Goal: Check status: Check status

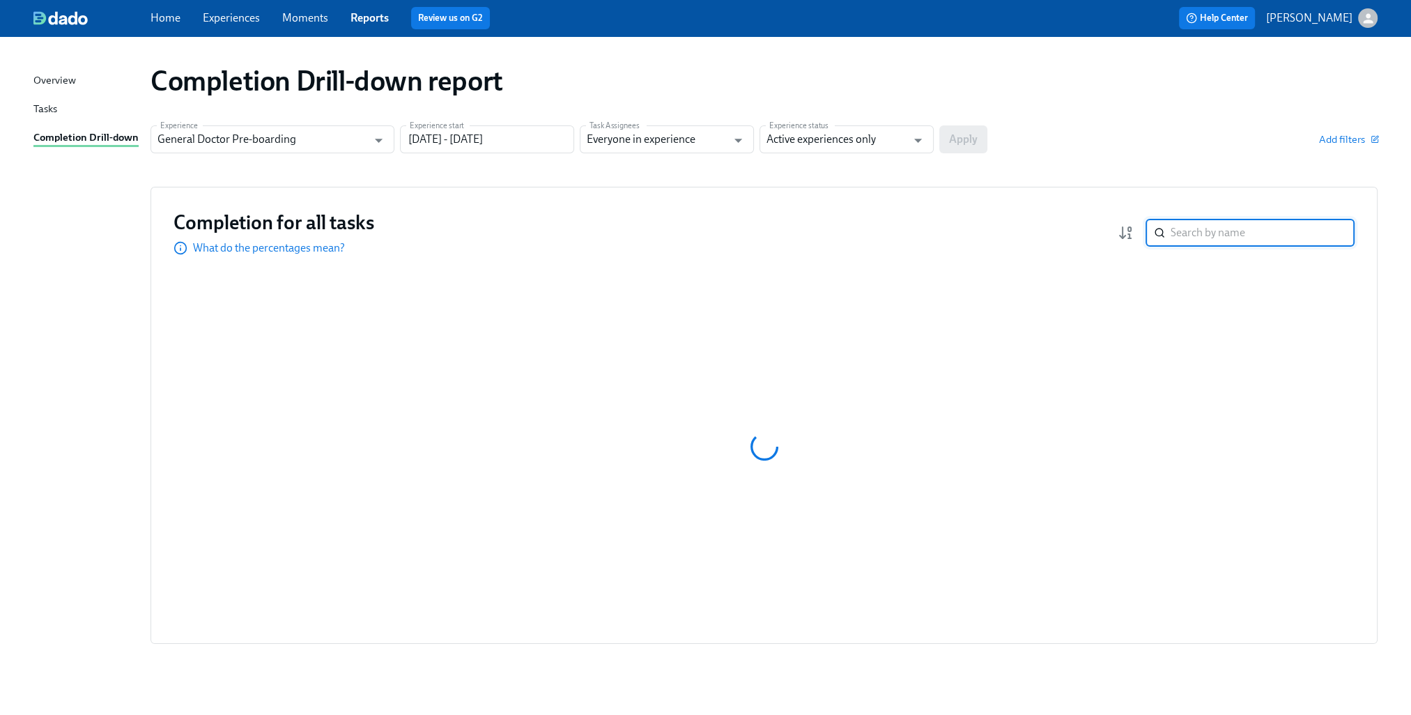
click at [1186, 238] on input "search" at bounding box center [1262, 233] width 184 height 28
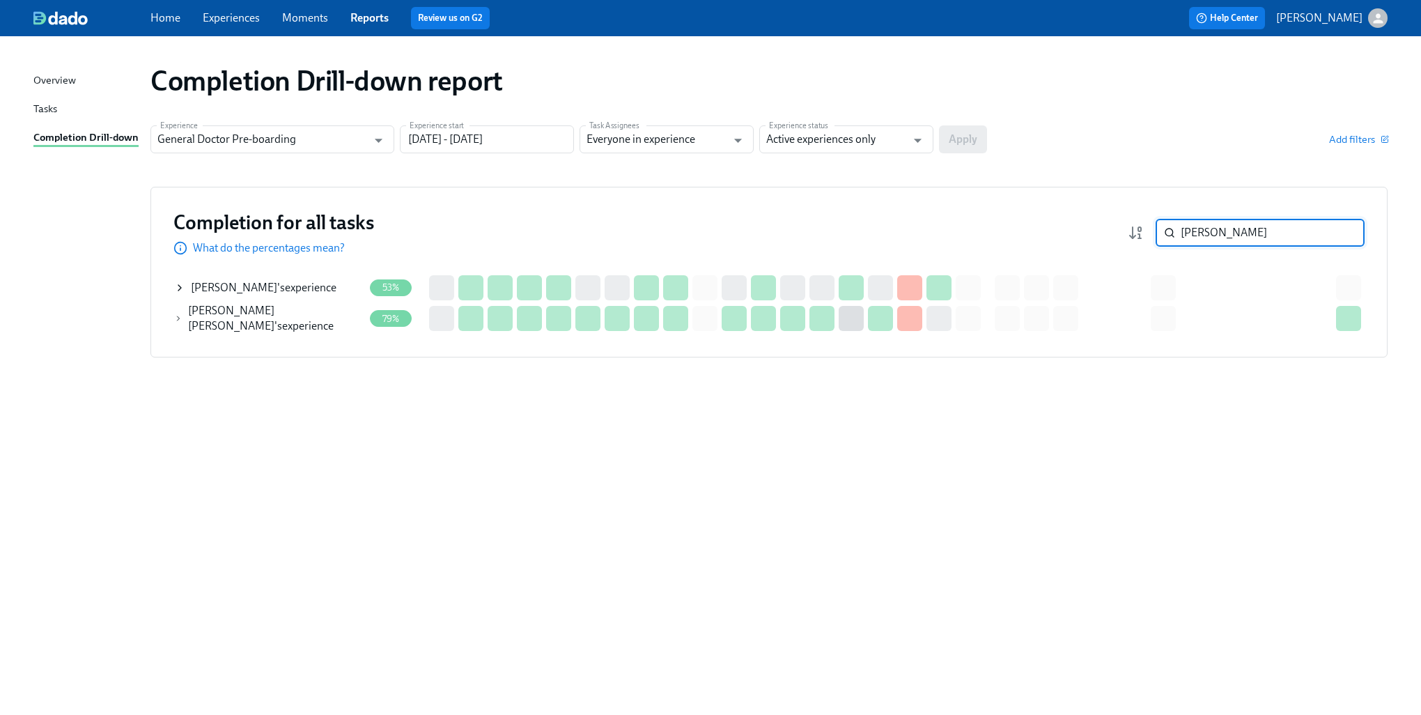
type input "[PERSON_NAME]"
click at [178, 286] on icon at bounding box center [179, 287] width 11 height 11
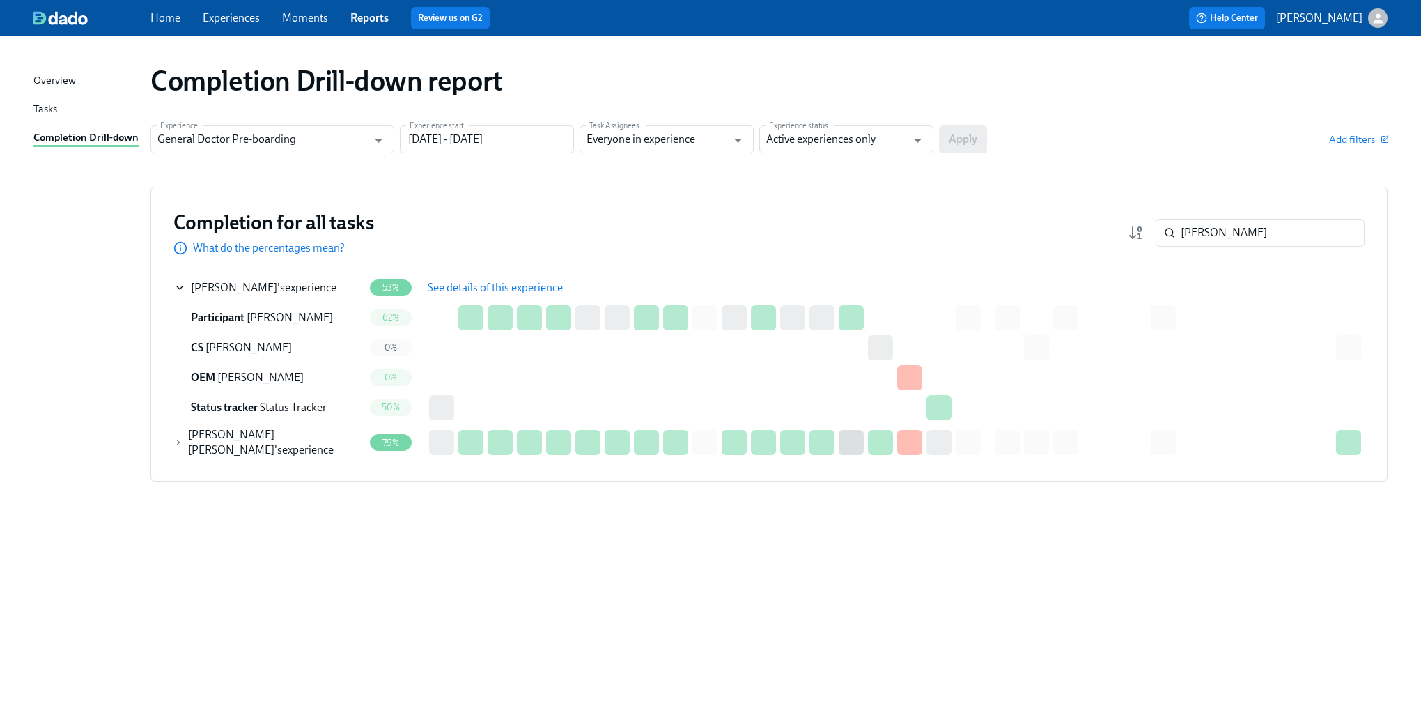
click at [460, 284] on span "See details of this experience" at bounding box center [495, 288] width 135 height 14
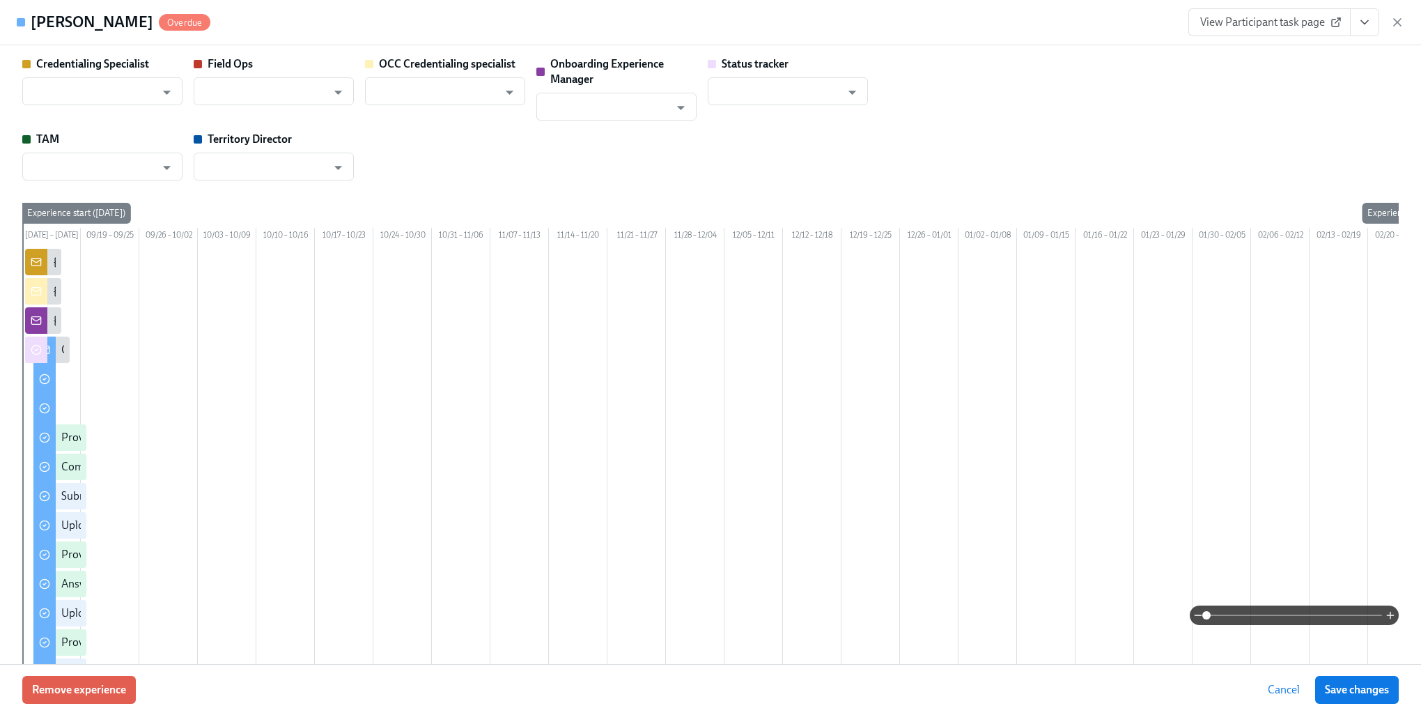
type input "[PERSON_NAME]"
type input "Status Tracker"
type input "[PERSON_NAME]"
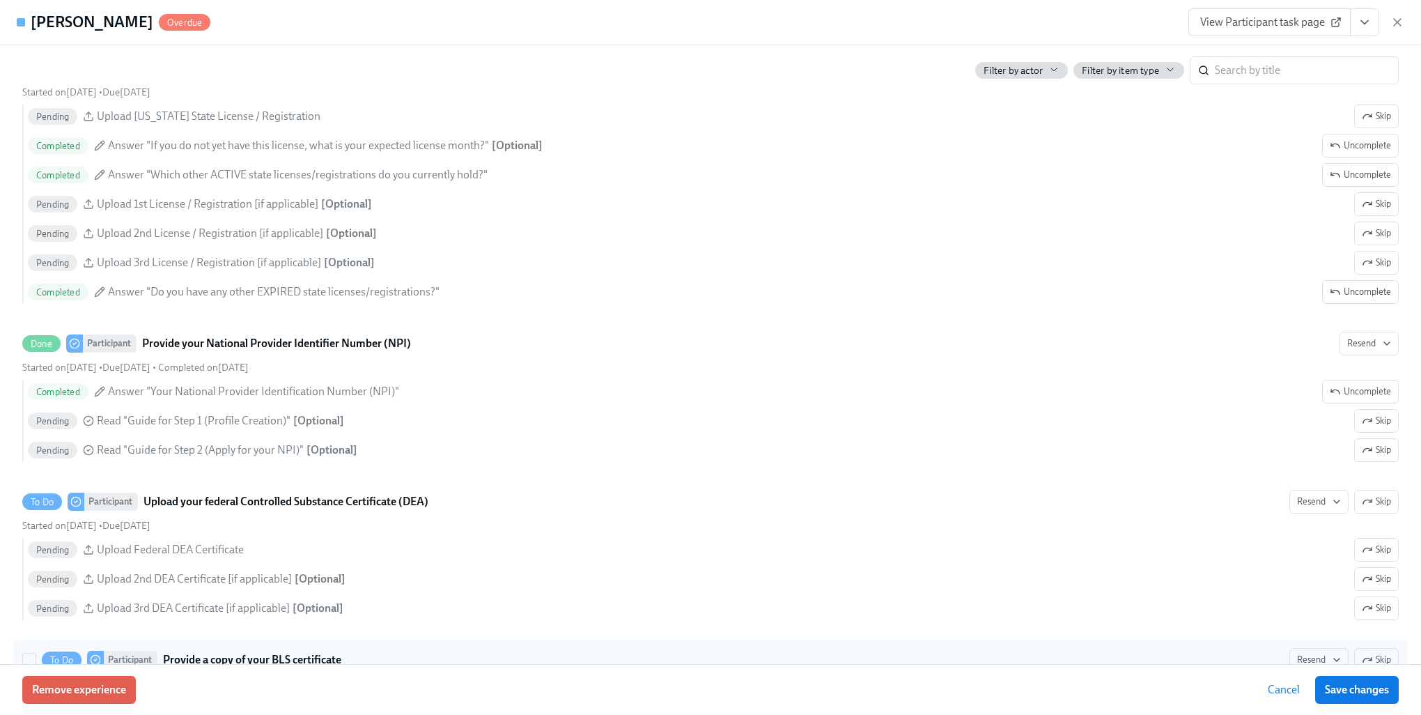
scroll to position [2717, 0]
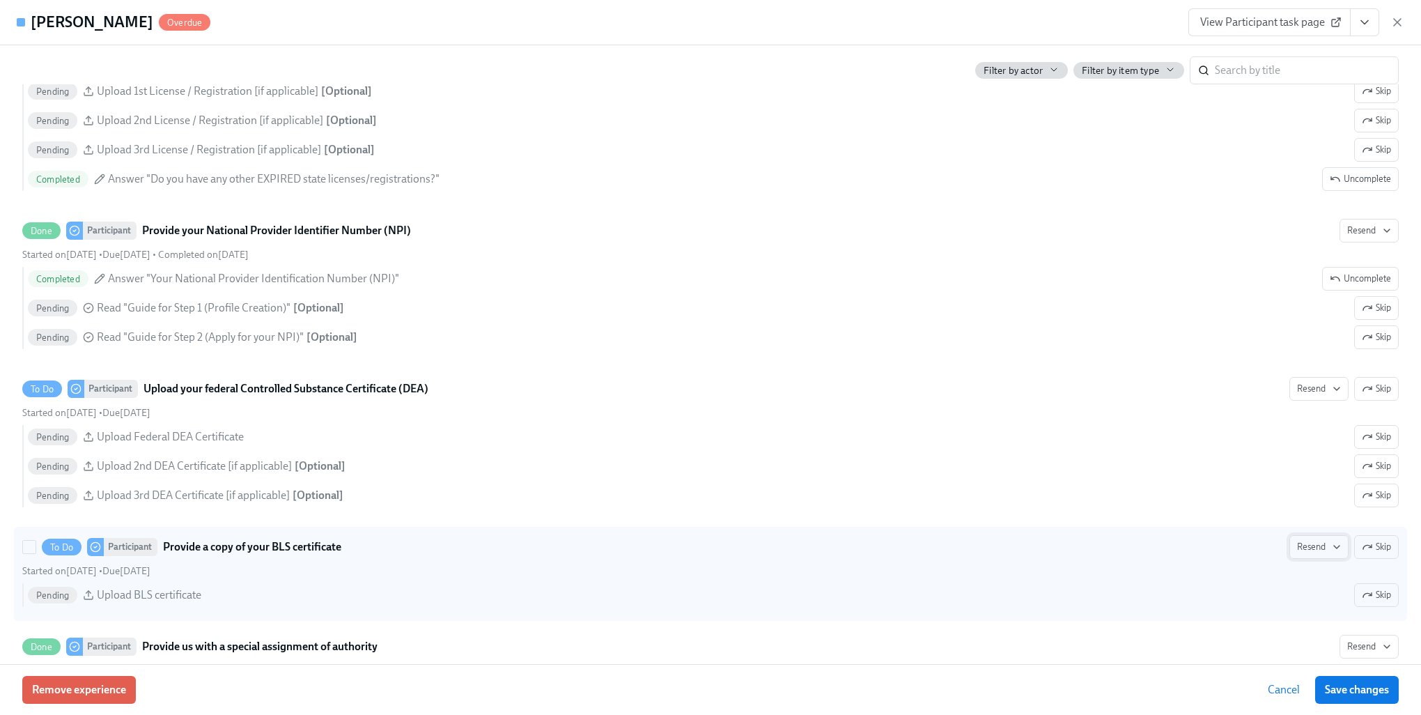
click at [1317, 553] on span "Resend" at bounding box center [1319, 547] width 44 height 14
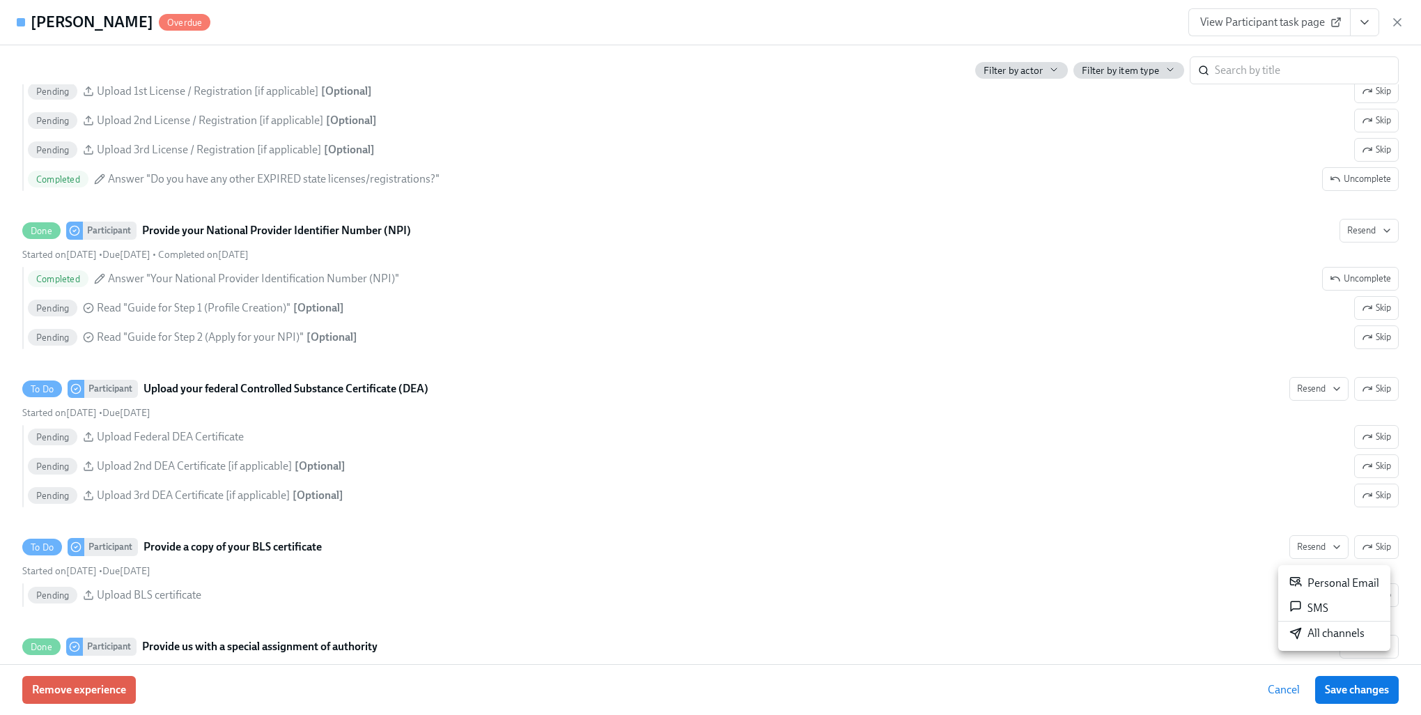
click at [1311, 640] on div "All channels" at bounding box center [1327, 633] width 75 height 15
click at [936, 564] on div at bounding box center [710, 357] width 1421 height 715
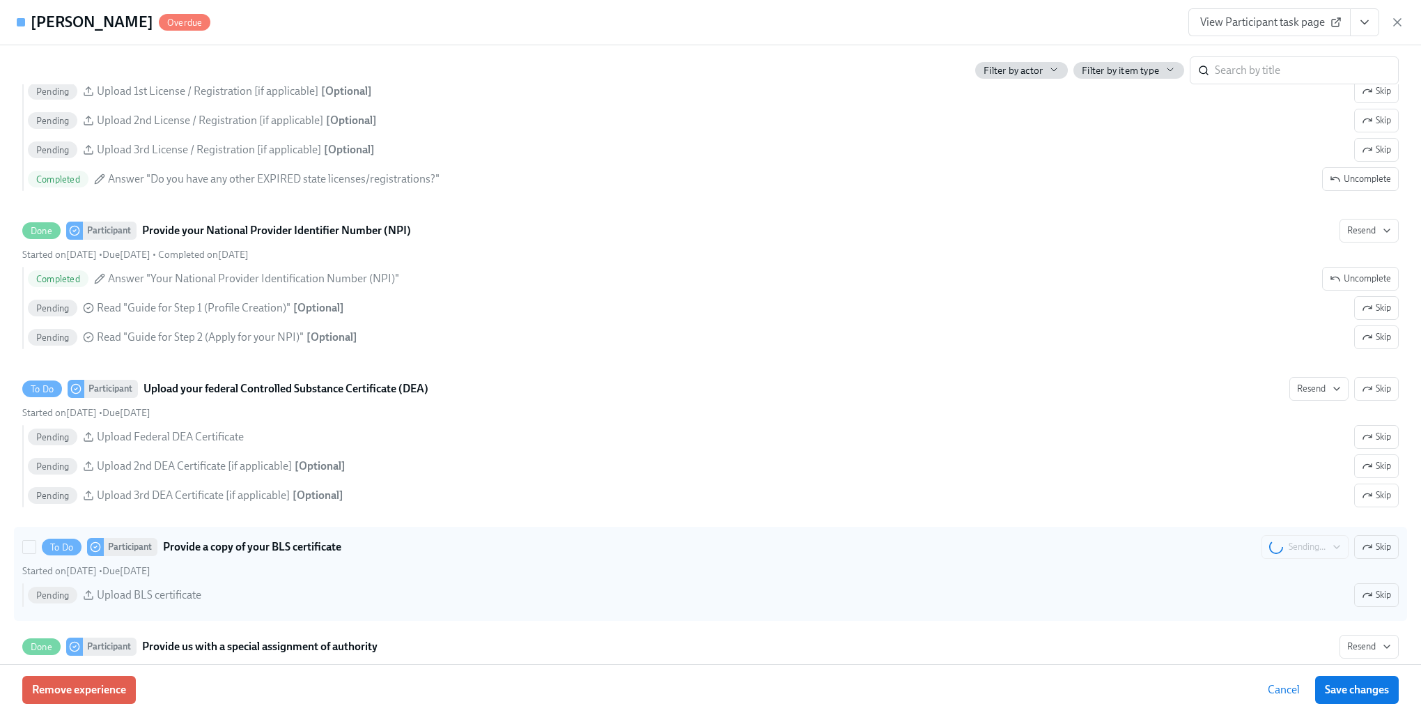
click at [916, 546] on div "To Do Participant Provide a copy of your BLS certificate Sending... Skip" at bounding box center [710, 547] width 1377 height 24
click at [36, 546] on input "To Do Participant Provide a copy of your BLS certificate Sending... Skip Starte…" at bounding box center [29, 547] width 13 height 13
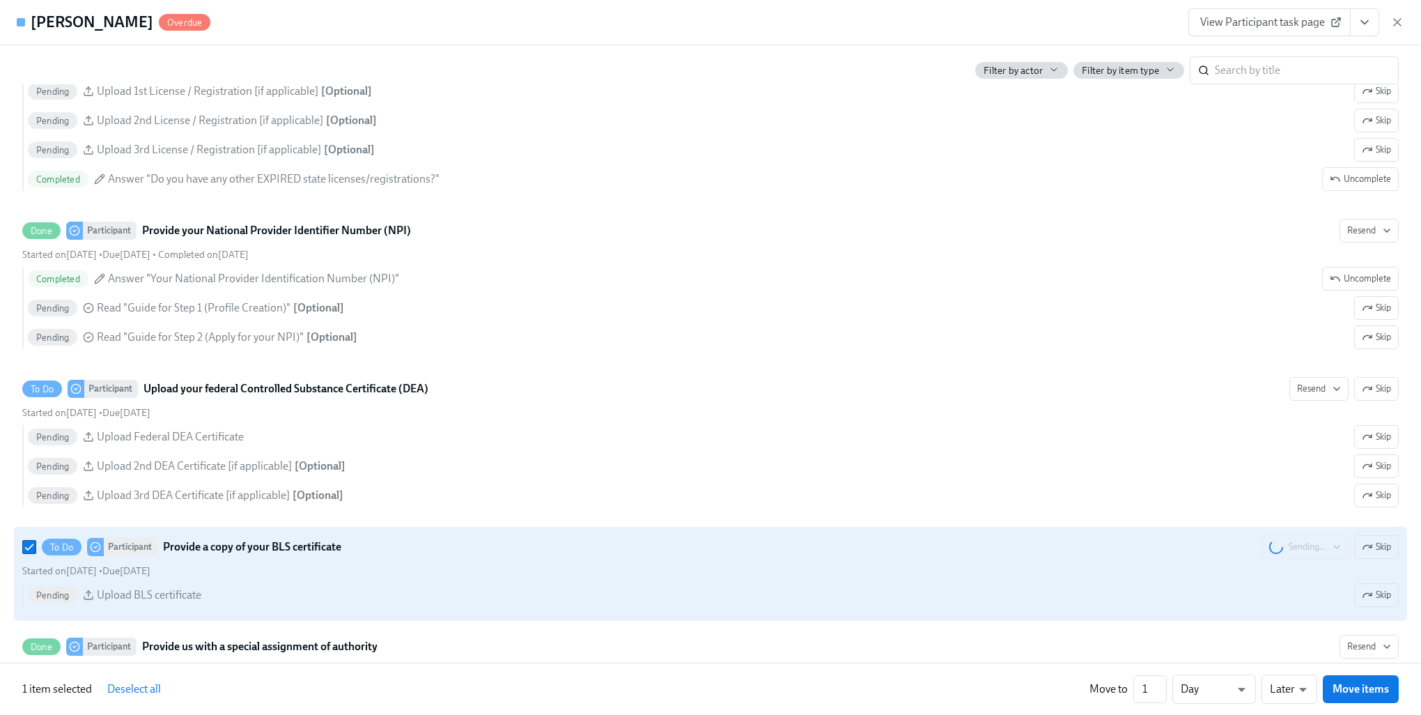
scroll to position [2926, 0]
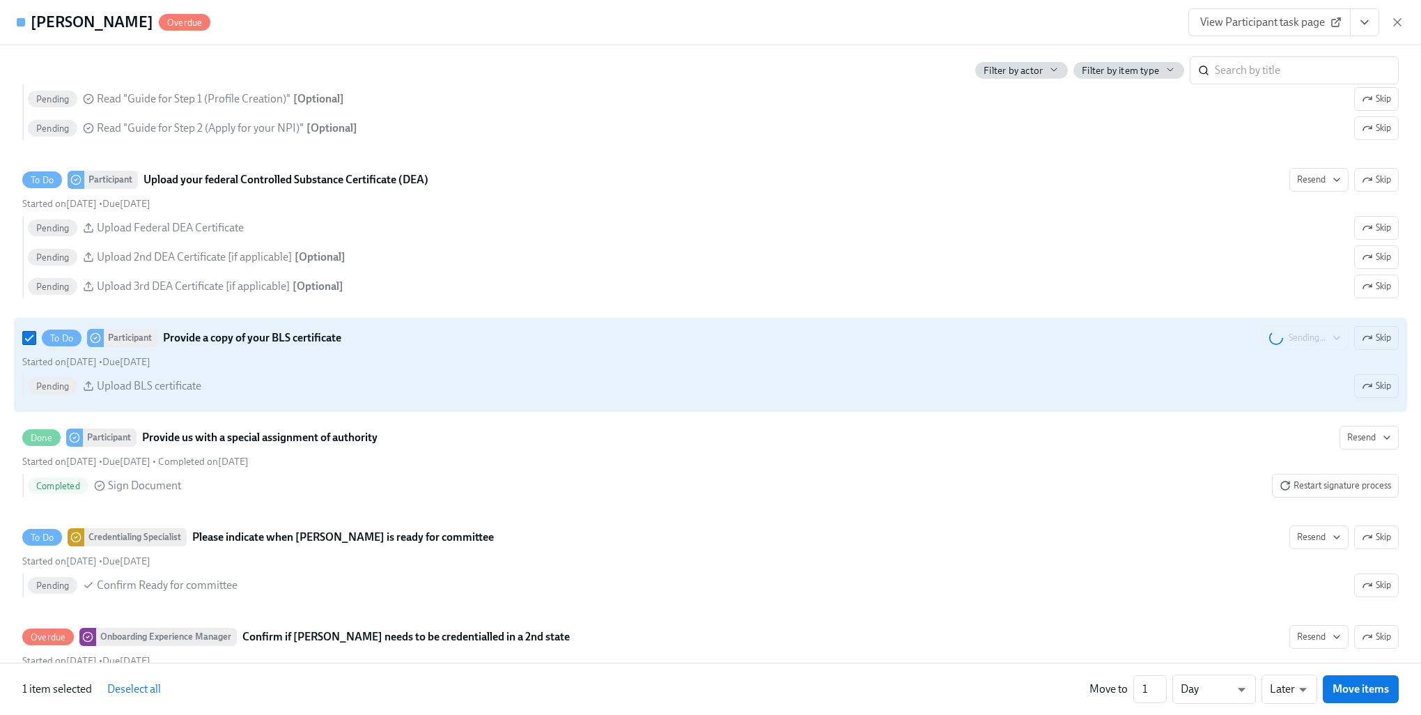
click at [911, 335] on div "To Do Participant Provide a copy of your BLS certificate Sending... Skip" at bounding box center [710, 338] width 1377 height 24
click at [36, 335] on input "To Do Participant Provide a copy of your BLS certificate Sending... Skip Starte…" at bounding box center [29, 338] width 13 height 13
checkbox input "false"
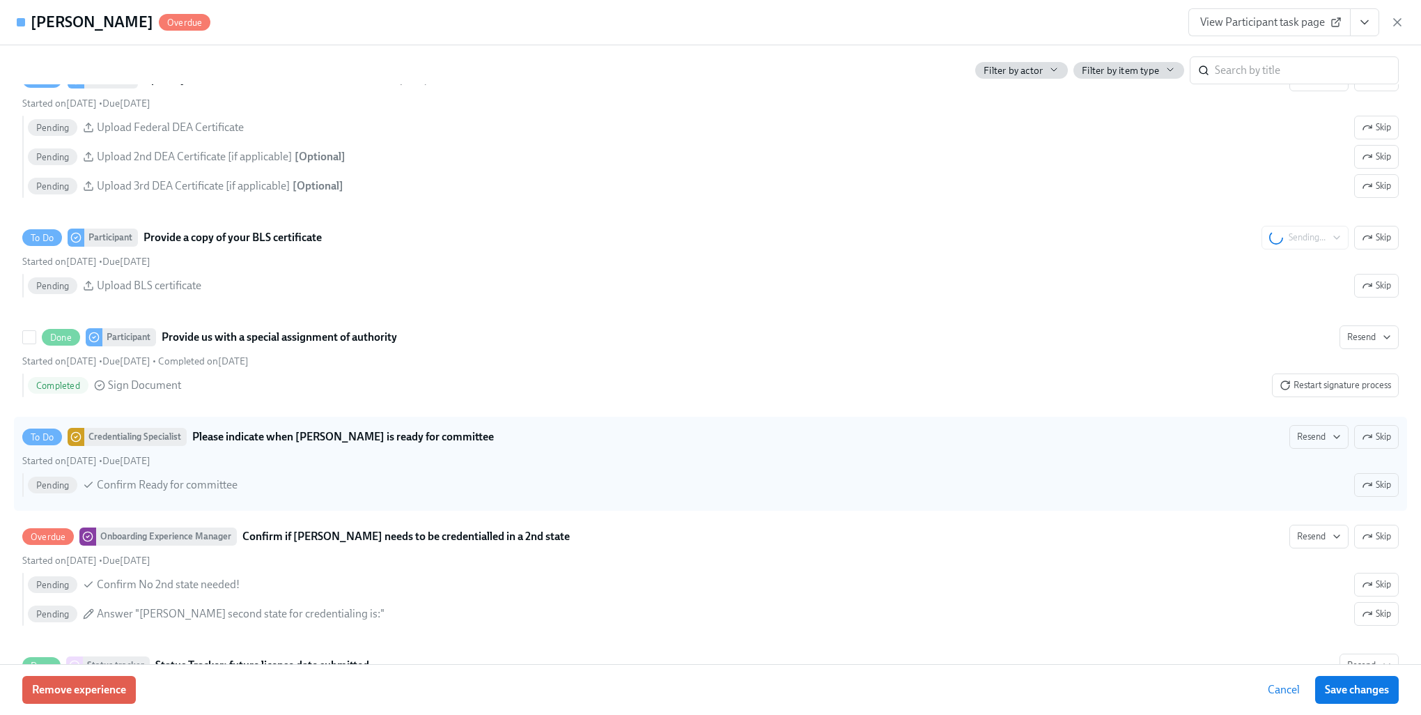
scroll to position [3135, 0]
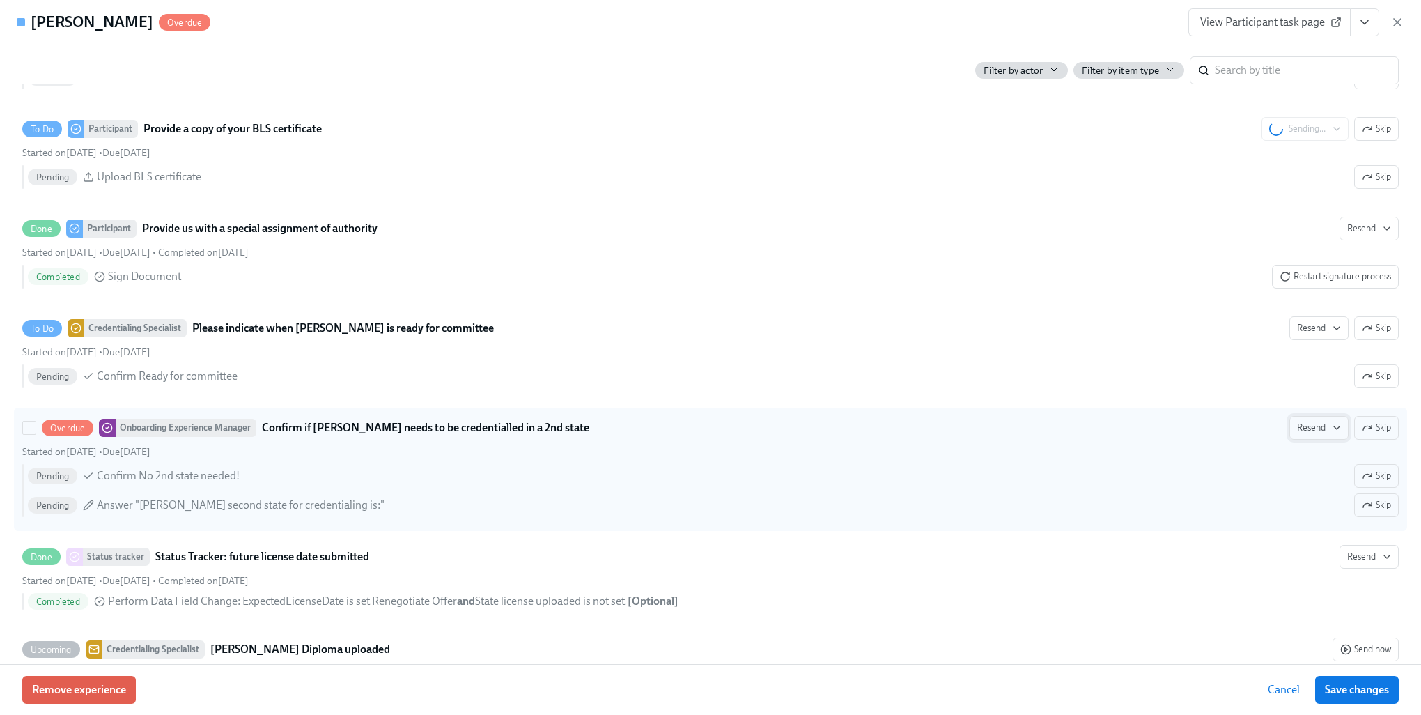
click at [1302, 435] on span "Resend" at bounding box center [1319, 428] width 44 height 14
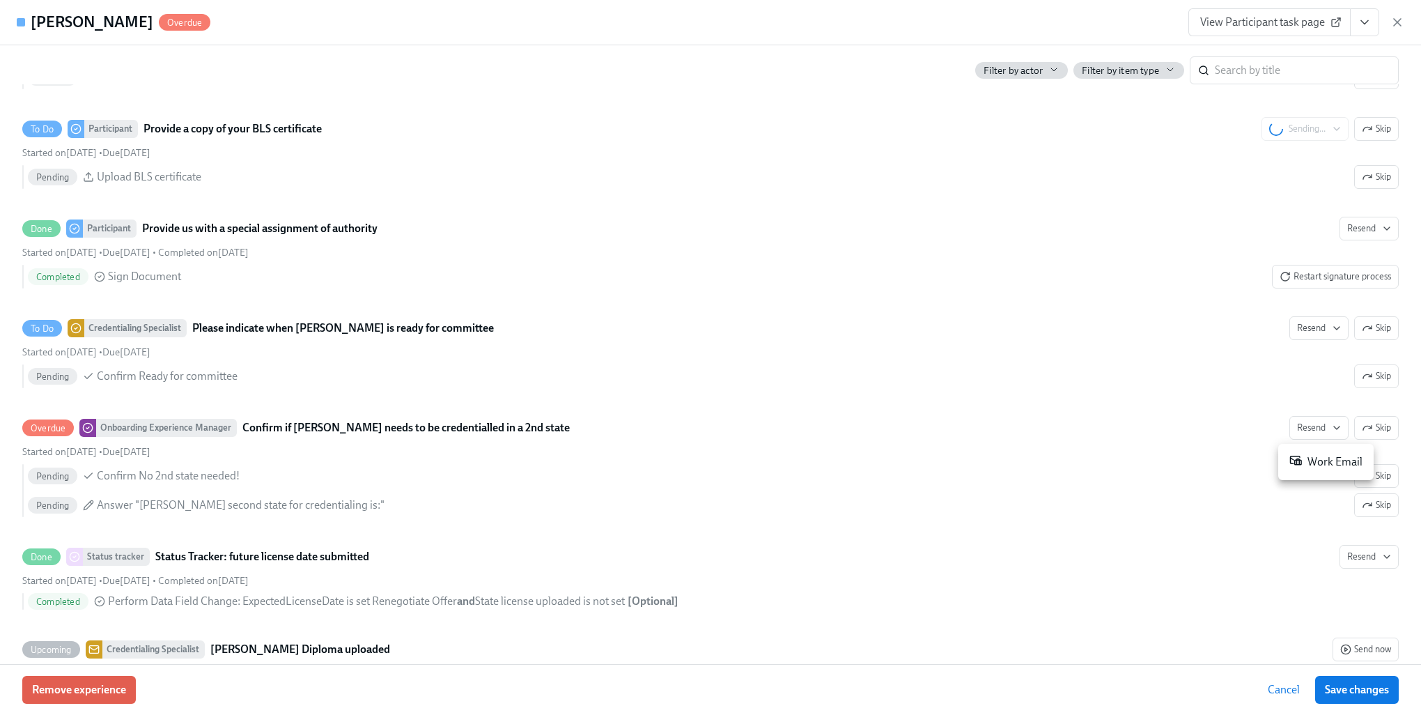
click at [1307, 470] on div "Work Email" at bounding box center [1326, 462] width 73 height 17
click at [777, 465] on div at bounding box center [710, 357] width 1421 height 715
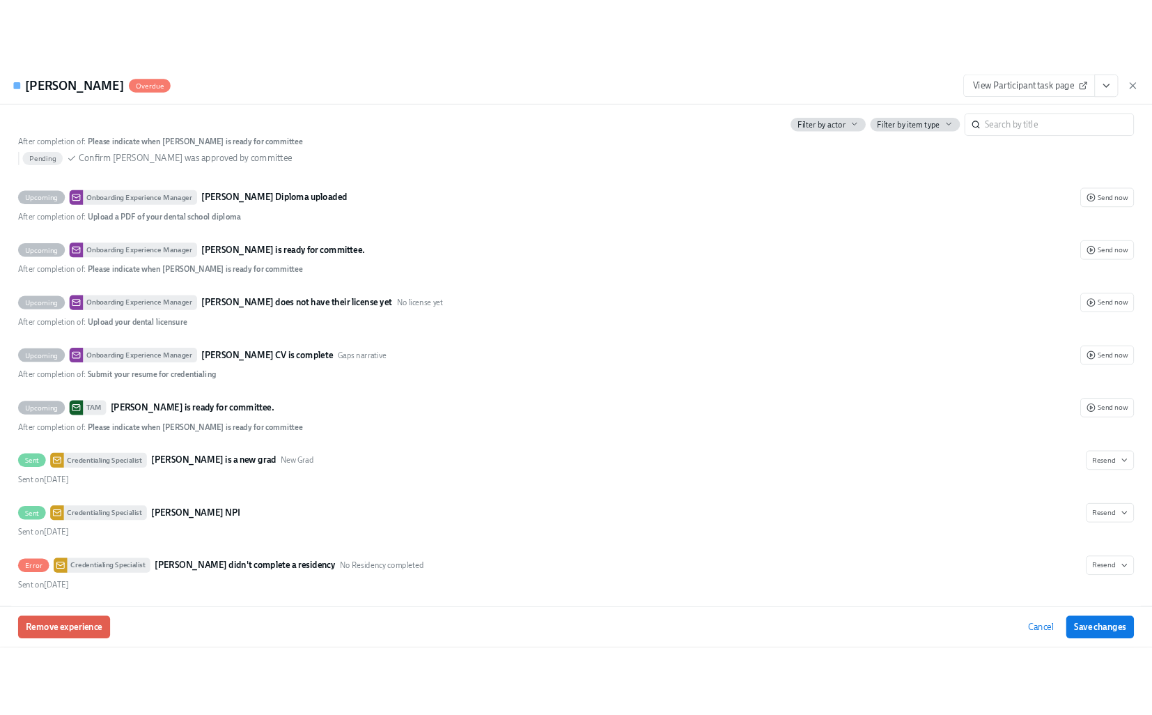
scroll to position [4250, 0]
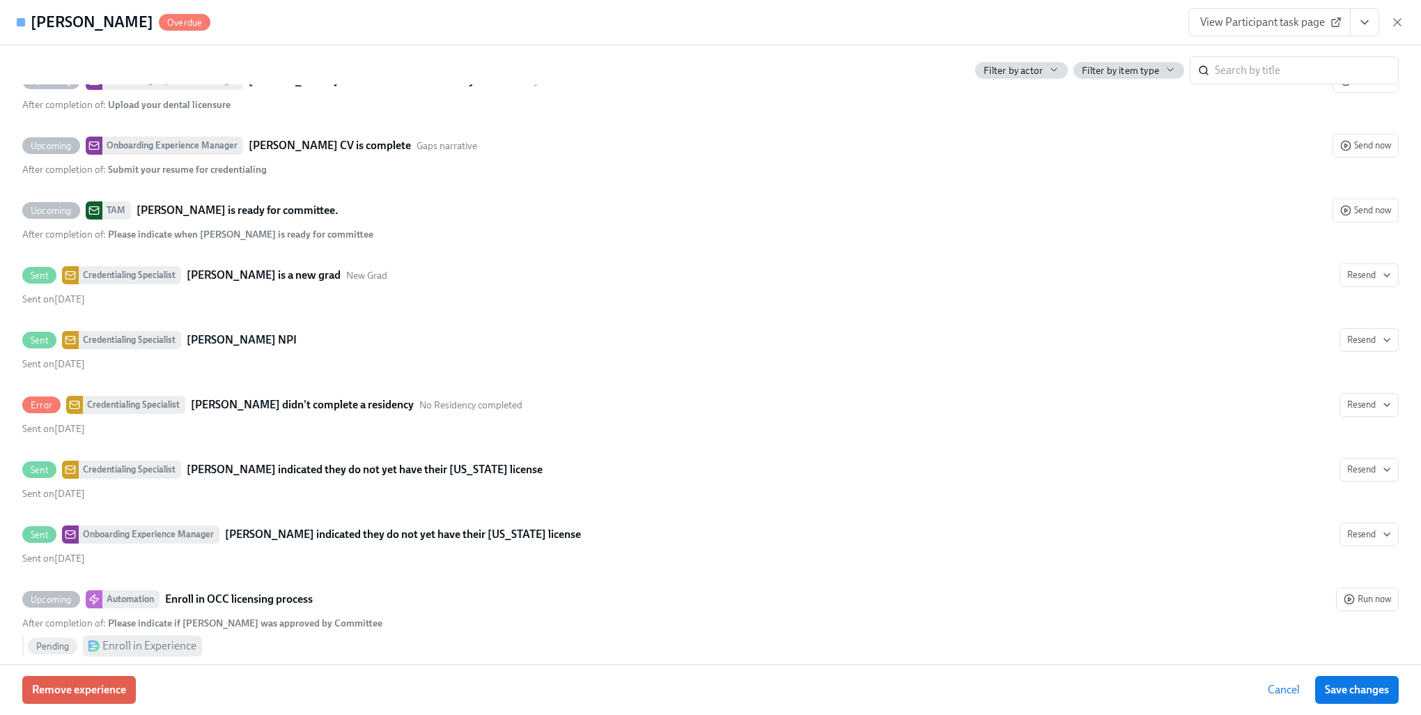
click at [1284, 697] on button "Cancel" at bounding box center [1284, 690] width 52 height 28
